Goal: Transaction & Acquisition: Obtain resource

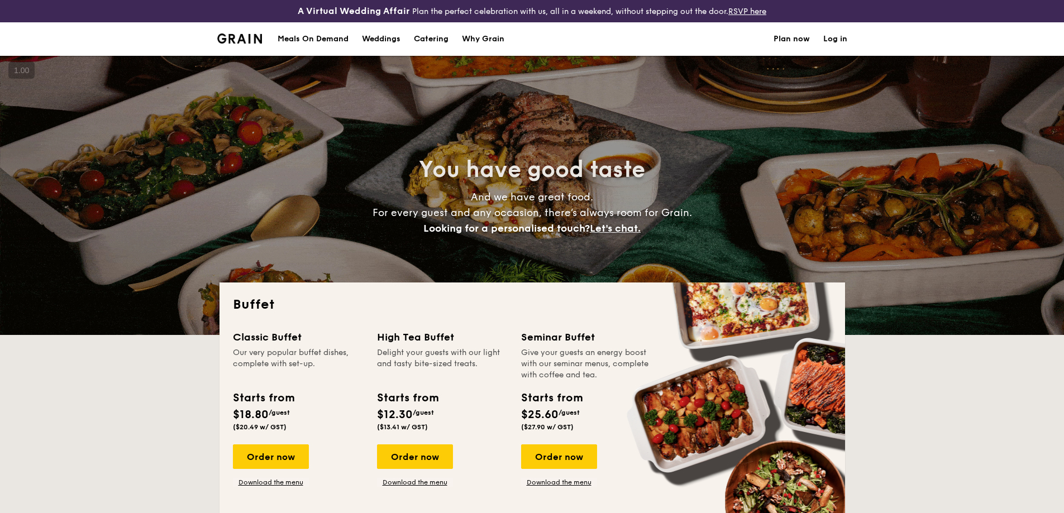
select select
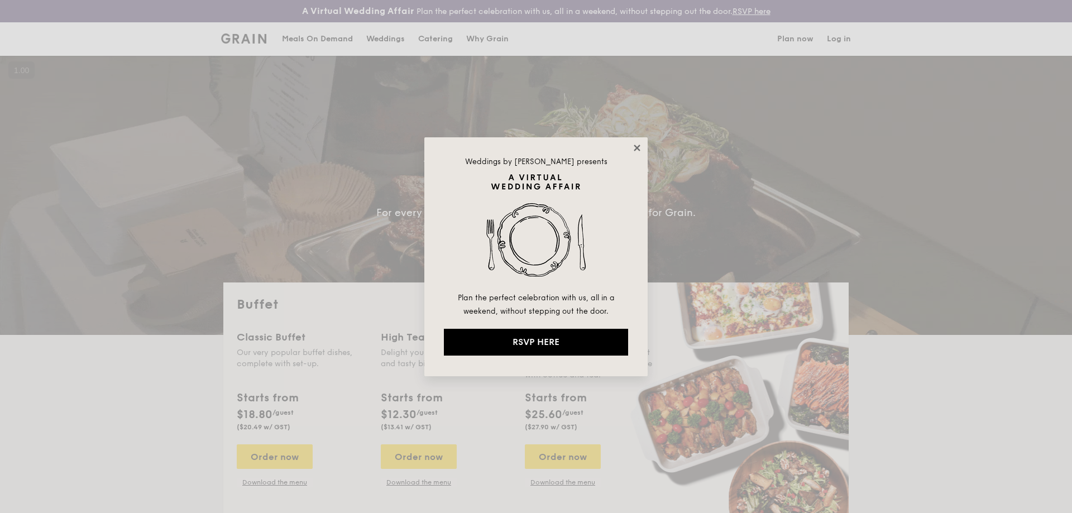
click at [641, 144] on icon at bounding box center [637, 148] width 10 height 10
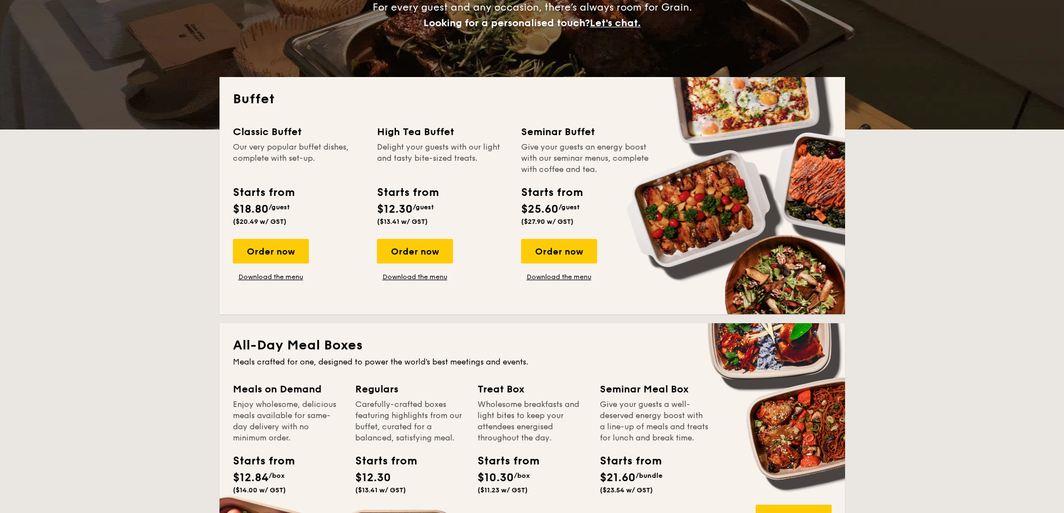
scroll to position [261, 0]
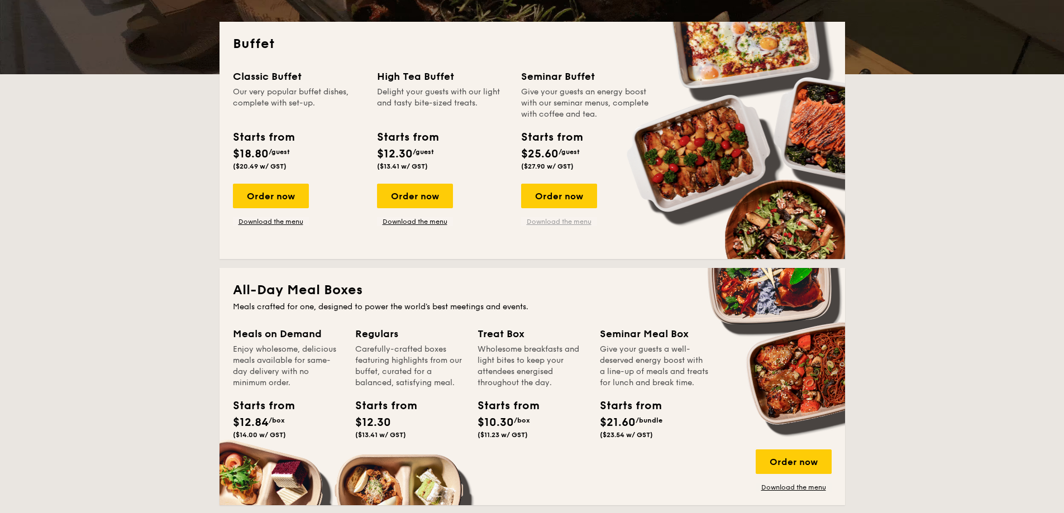
click at [547, 223] on link "Download the menu" at bounding box center [559, 221] width 76 height 9
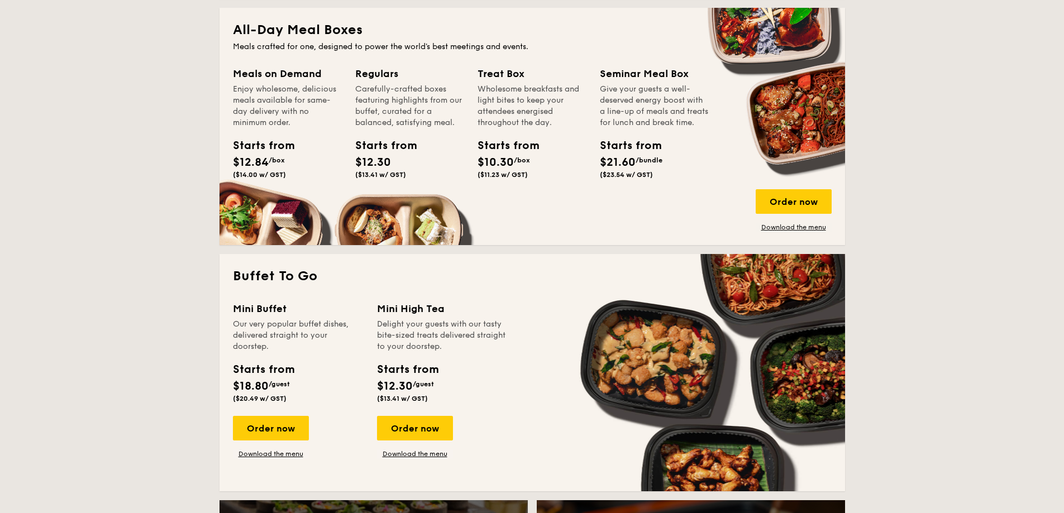
scroll to position [782, 0]
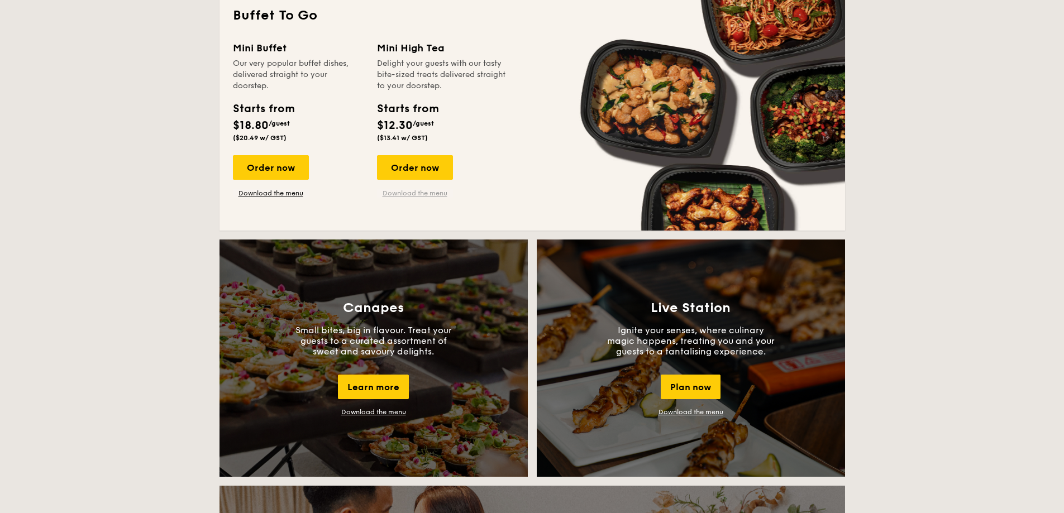
click at [428, 191] on link "Download the menu" at bounding box center [415, 193] width 76 height 9
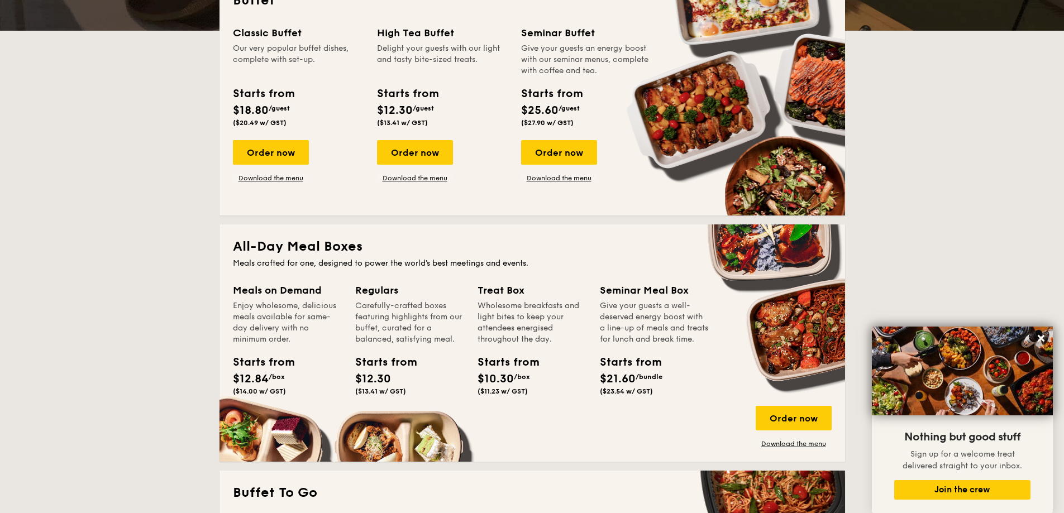
scroll to position [521, 0]
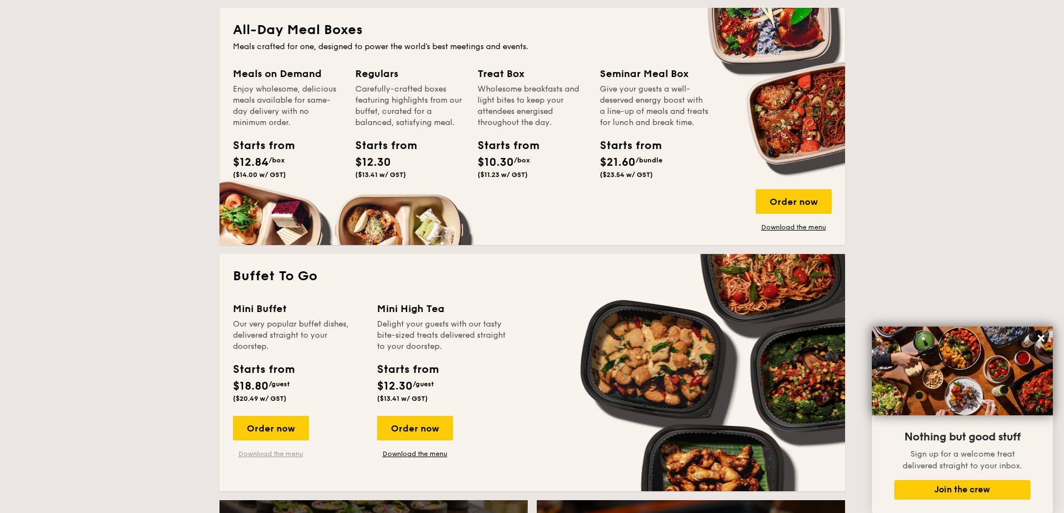
click at [294, 452] on link "Download the menu" at bounding box center [271, 454] width 76 height 9
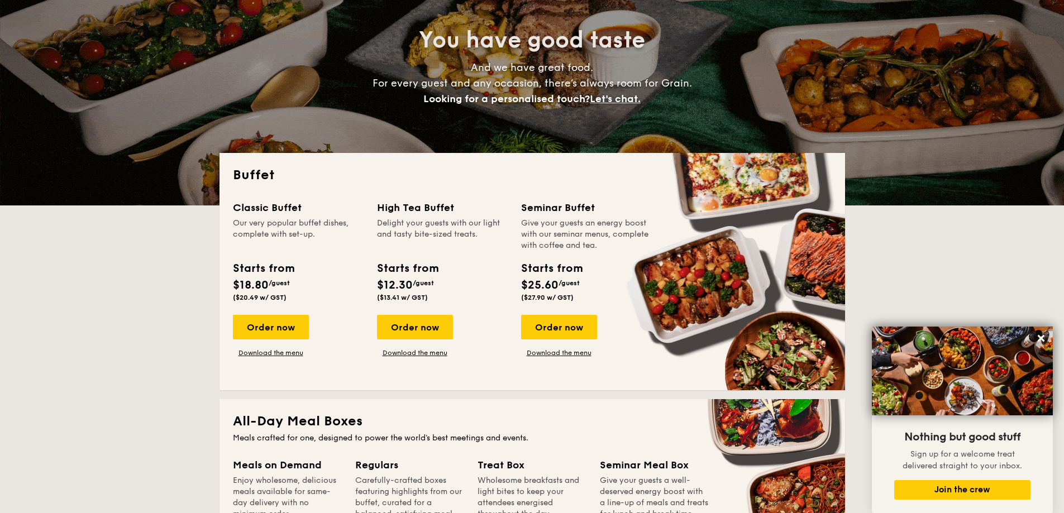
scroll to position [0, 0]
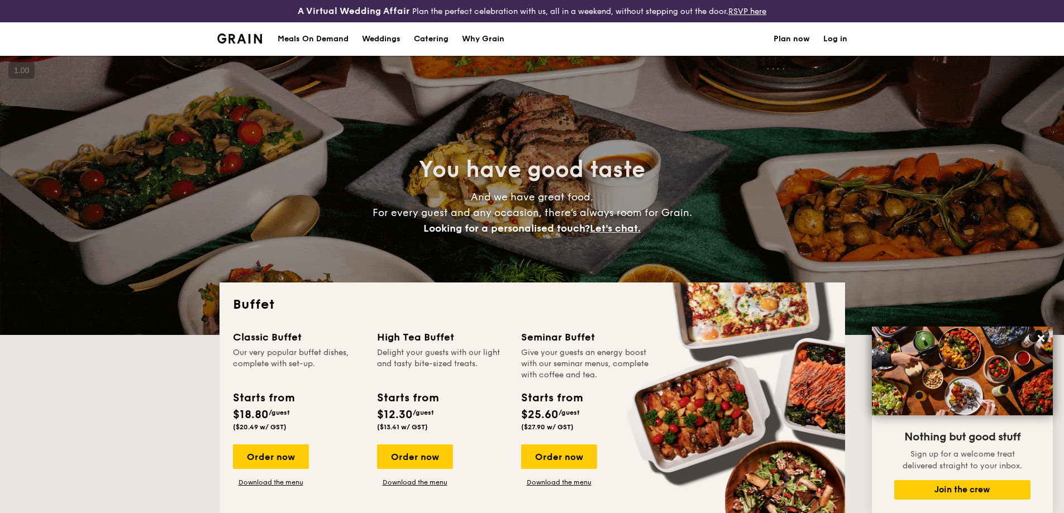
click at [436, 38] on h1 "Catering" at bounding box center [431, 39] width 35 height 34
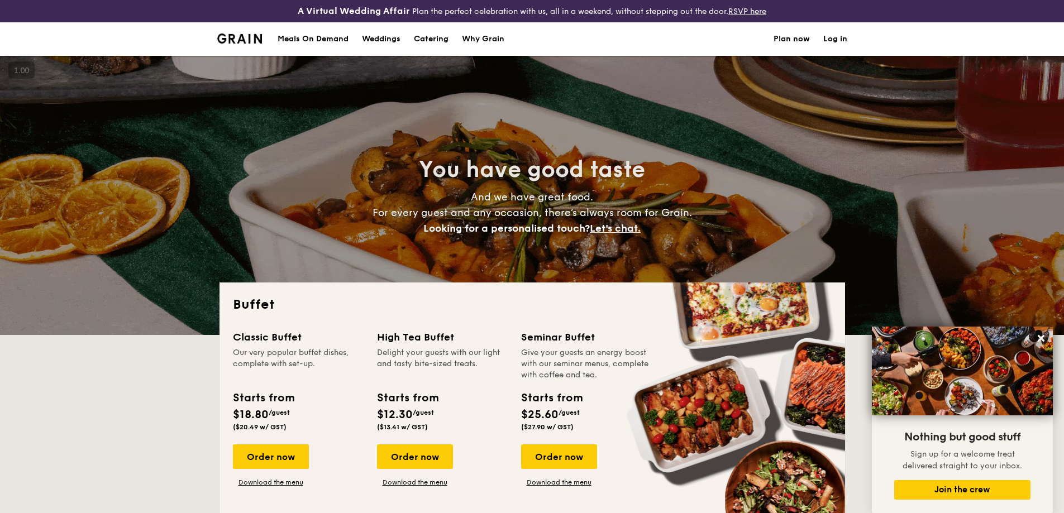
click at [242, 39] on img at bounding box center [239, 39] width 45 height 10
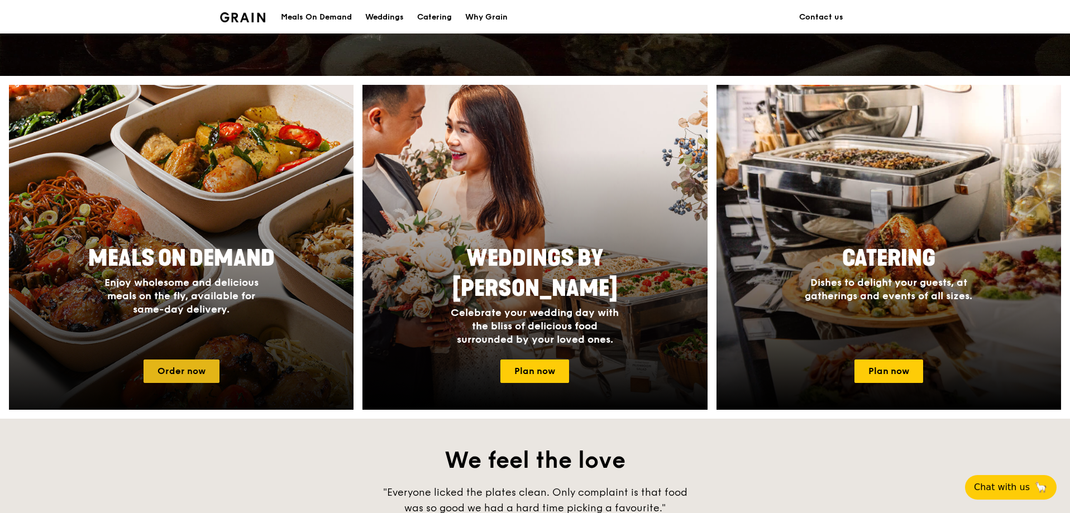
click at [212, 374] on link "Order now" at bounding box center [182, 371] width 76 height 23
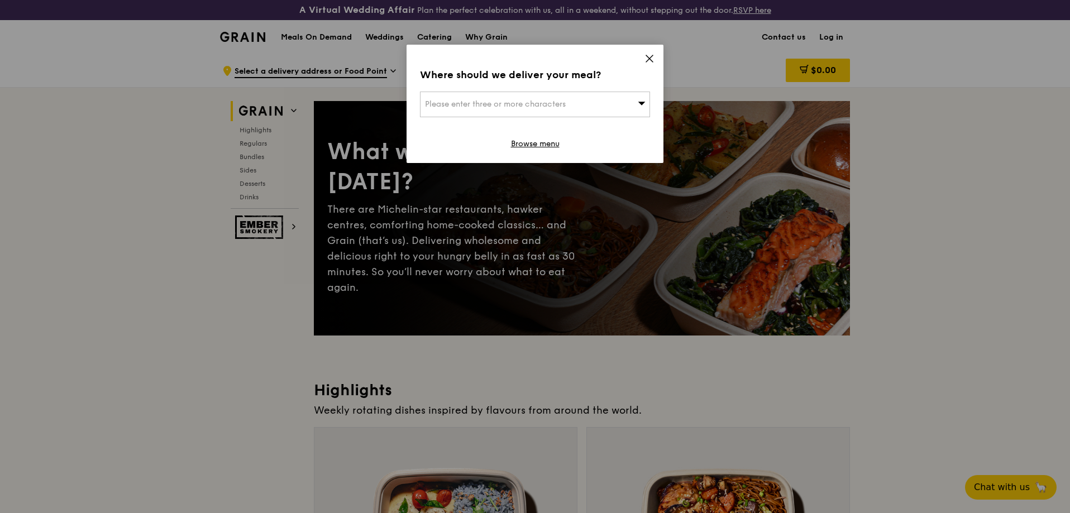
click at [649, 54] on icon at bounding box center [649, 59] width 10 height 10
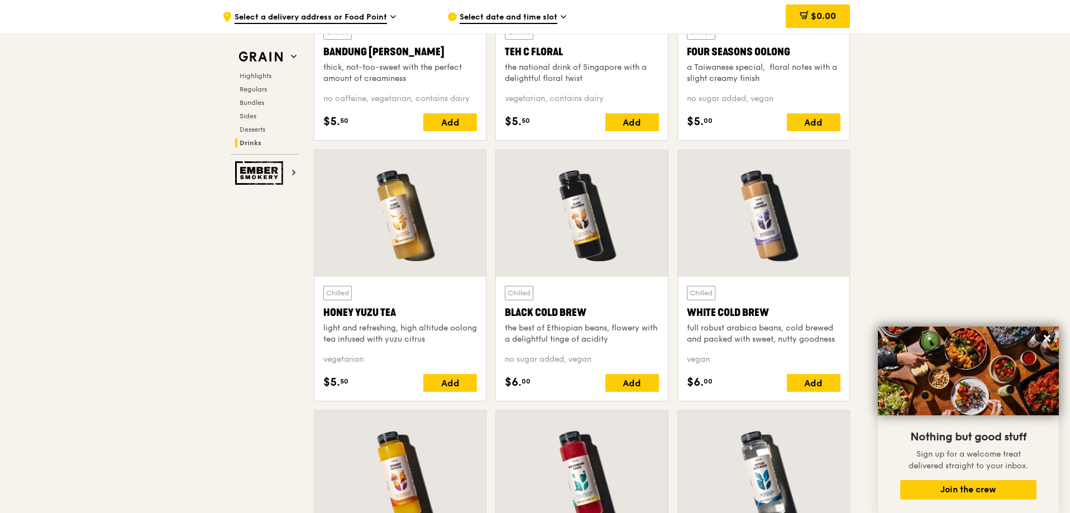
scroll to position [3968, 0]
